Goal: Task Accomplishment & Management: Manage account settings

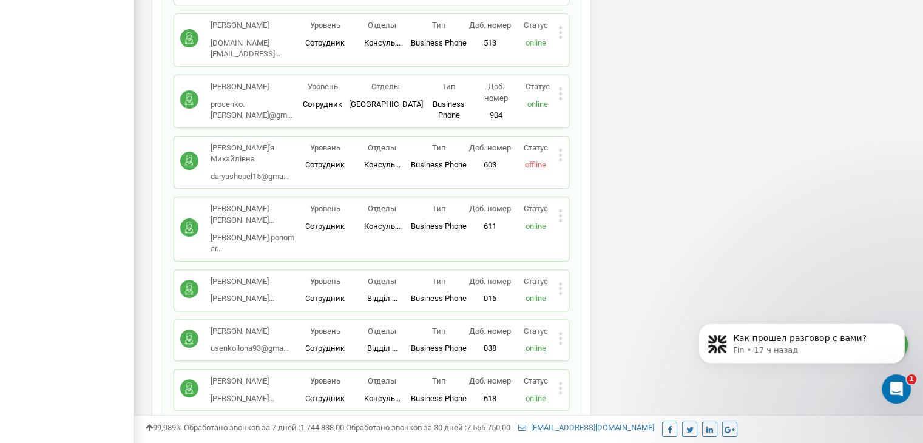
scroll to position [8968, 0]
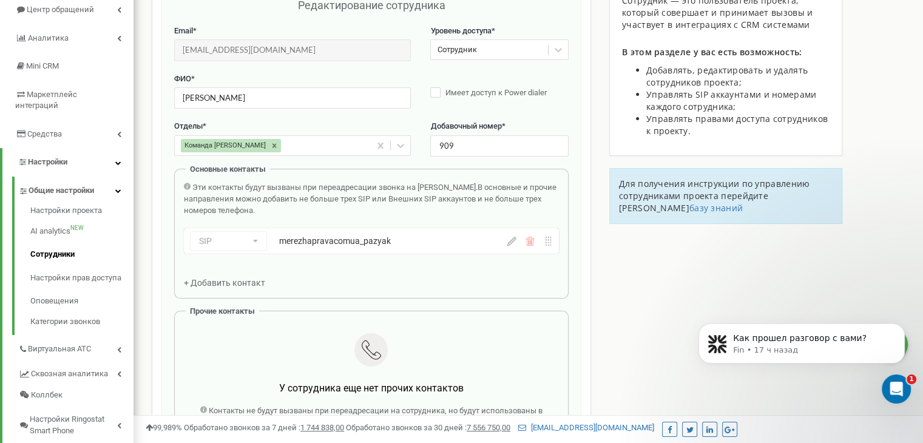
scroll to position [121, 0]
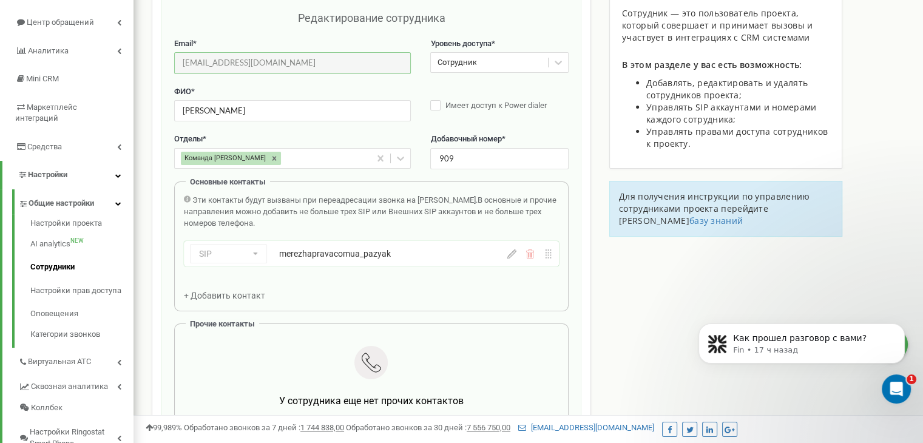
drag, startPoint x: 300, startPoint y: 61, endPoint x: 138, endPoint y: 64, distance: 162.6
click at [138, 64] on div "Реферальная программа Настройки профиля Выход merezha-prava.com.ua использует R…" at bounding box center [527, 243] width 789 height 728
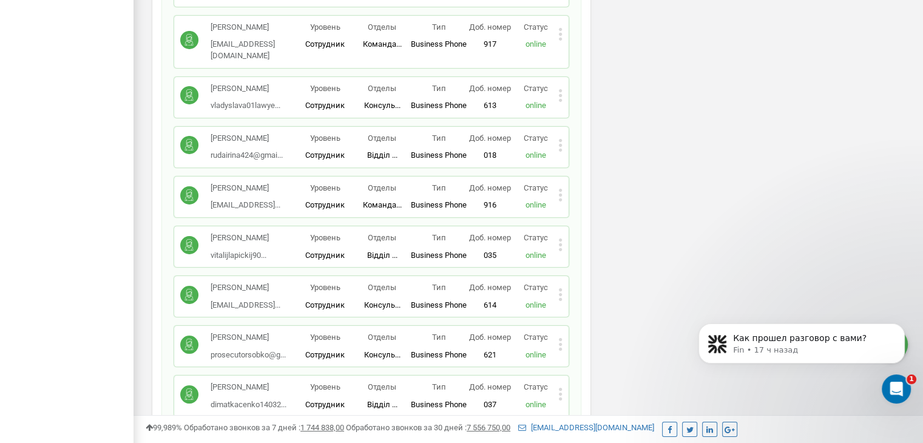
scroll to position [9579, 0]
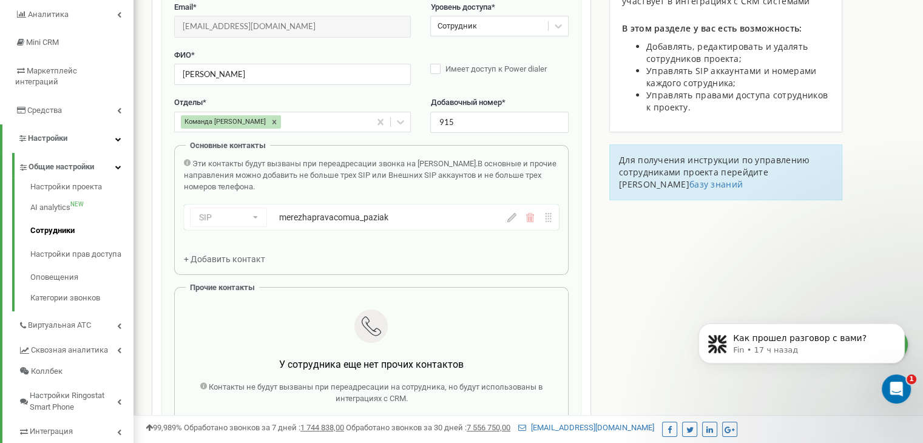
scroll to position [121, 0]
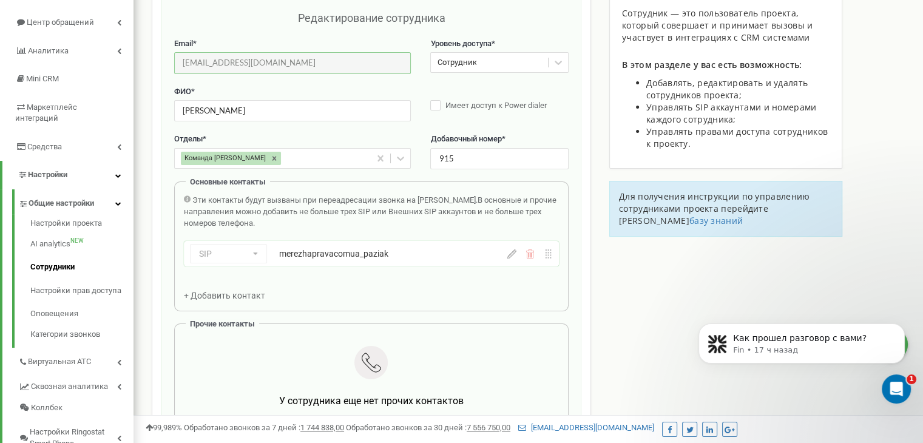
drag, startPoint x: 310, startPoint y: 62, endPoint x: 146, endPoint y: 69, distance: 164.5
click at [294, 64] on input "[EMAIL_ADDRESS][DOMAIN_NAME]" at bounding box center [292, 62] width 237 height 21
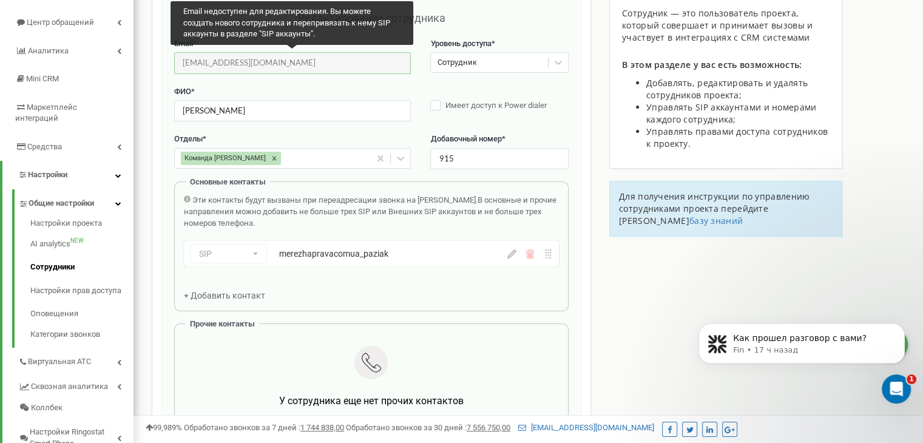
drag, startPoint x: 294, startPoint y: 64, endPoint x: 135, endPoint y: 69, distance: 159.0
click at [135, 69] on div "Реферальная программа Настройки профиля Выход merezha-prava.com.ua использует R…" at bounding box center [527, 243] width 789 height 728
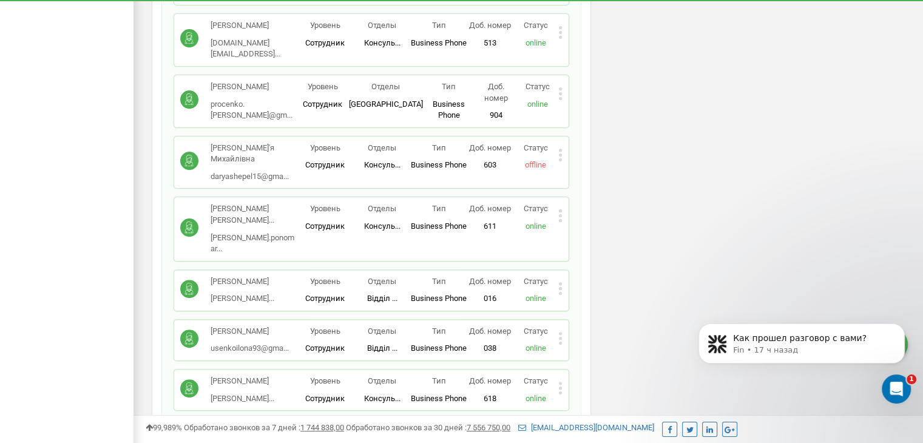
scroll to position [8968, 0]
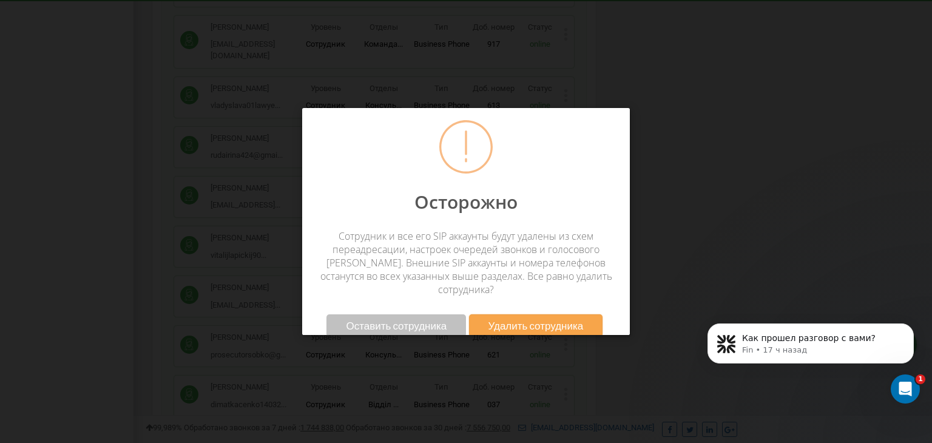
click at [532, 319] on span "Удалить сотрудника" at bounding box center [535, 325] width 95 height 13
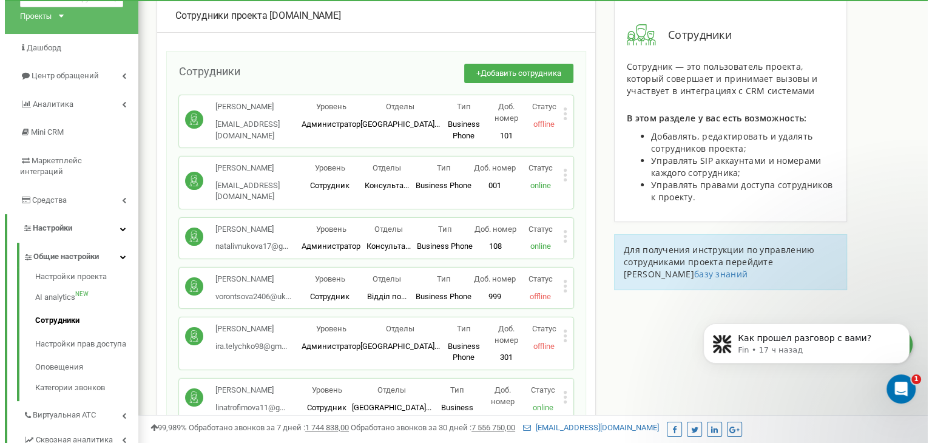
scroll to position [9518, 0]
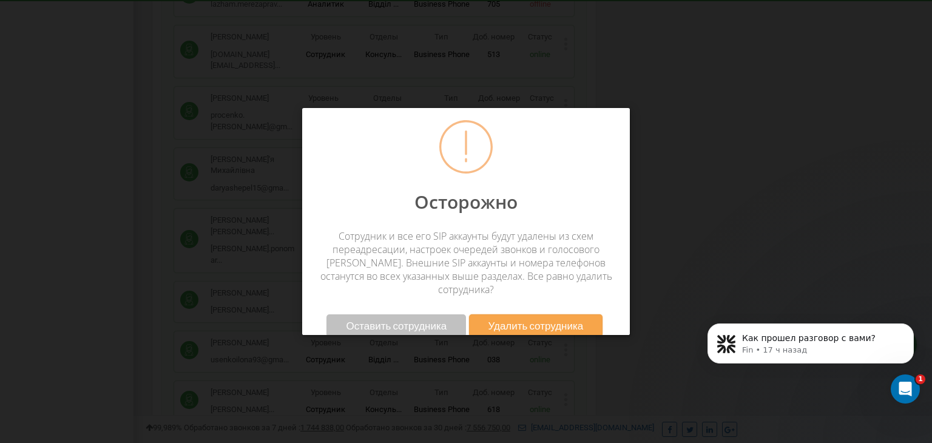
click at [556, 319] on span "Удалить сотрудника" at bounding box center [535, 325] width 95 height 13
